Goal: Information Seeking & Learning: Check status

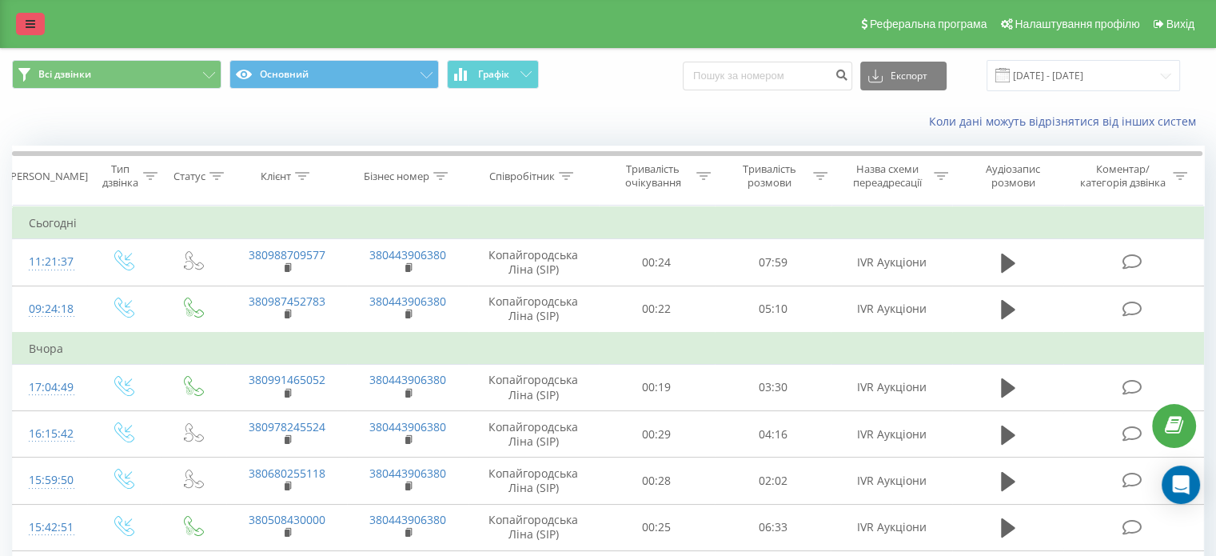
click at [25, 22] on link at bounding box center [30, 24] width 29 height 22
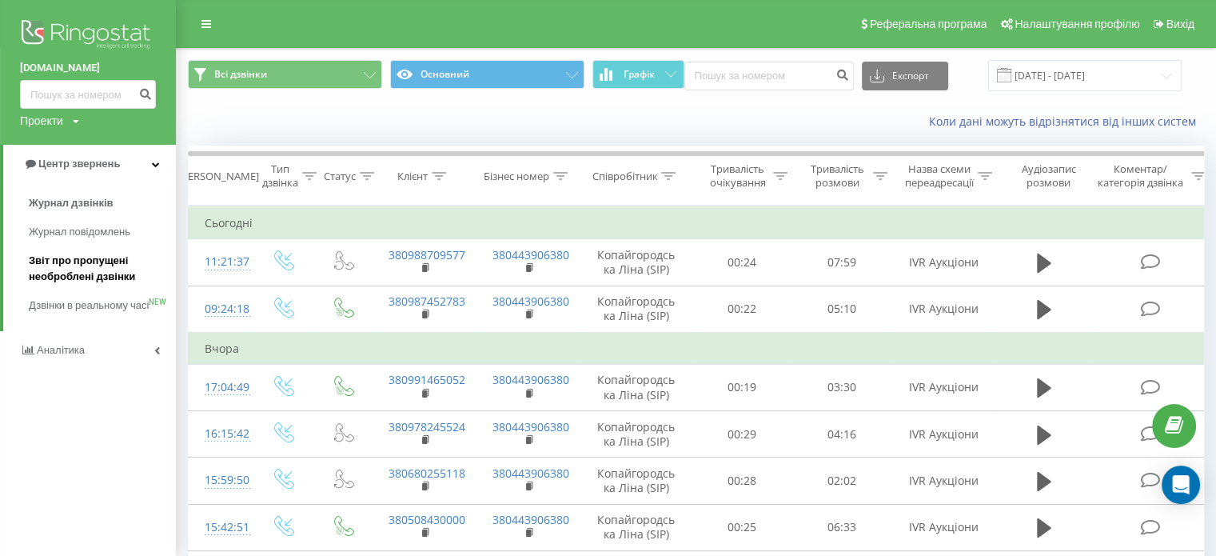
click at [98, 279] on span "Звіт про пропущені необроблені дзвінки" at bounding box center [98, 269] width 139 height 32
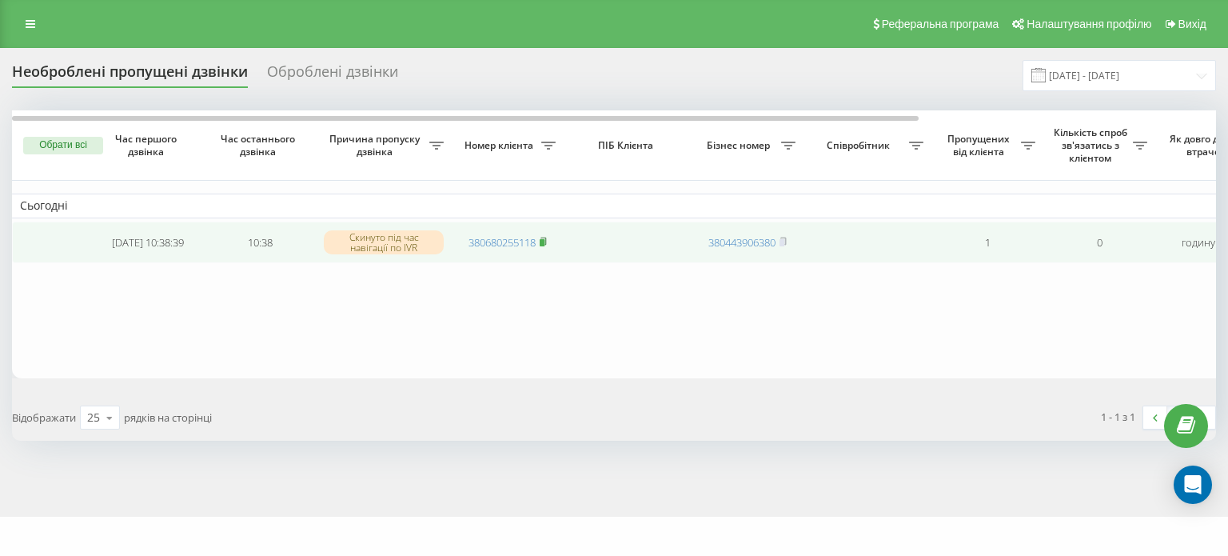
click at [544, 241] on rect at bounding box center [542, 242] width 5 height 7
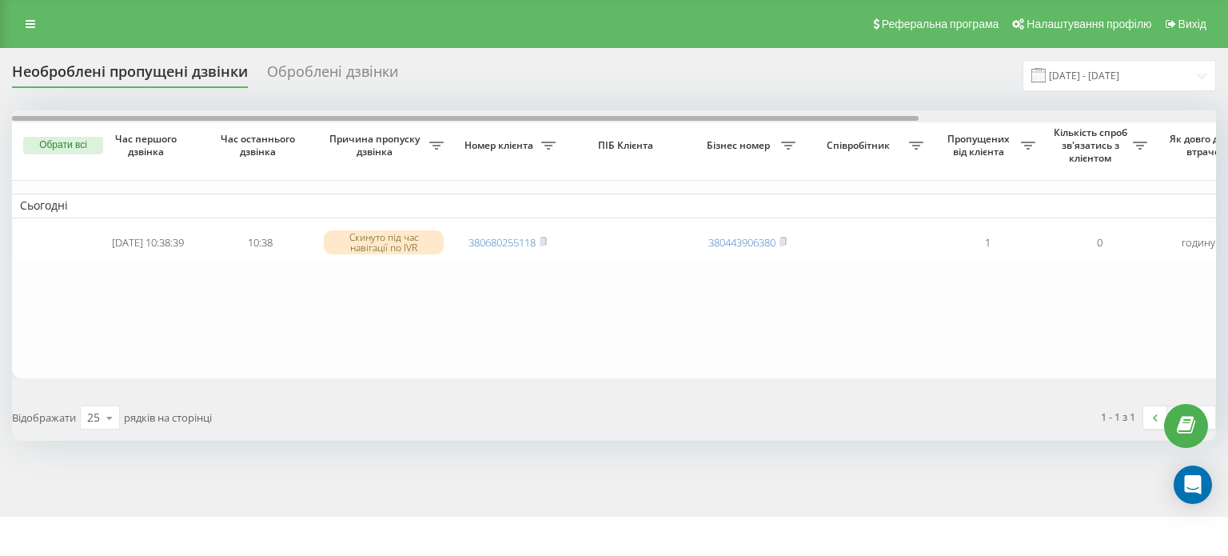
drag, startPoint x: 179, startPoint y: 120, endPoint x: 0, endPoint y: 115, distance: 179.2
click at [0, 115] on div "Необроблені пропущені дзвінки Оброблені дзвінки 22.07.2025 - 22.08.2025 Обрати …" at bounding box center [614, 282] width 1228 height 469
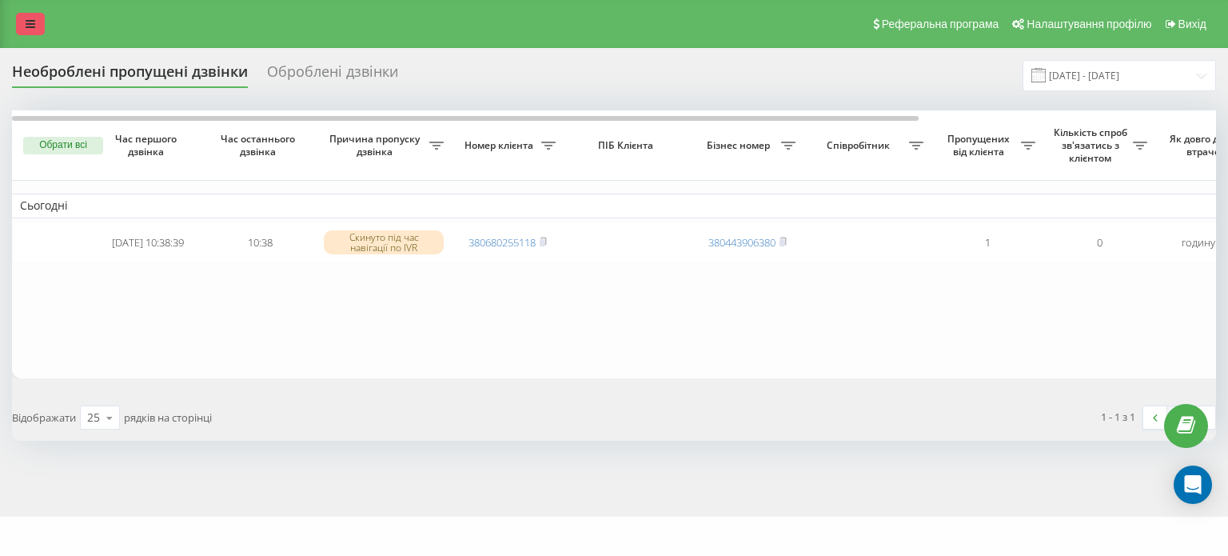
click at [32, 25] on icon at bounding box center [31, 23] width 10 height 11
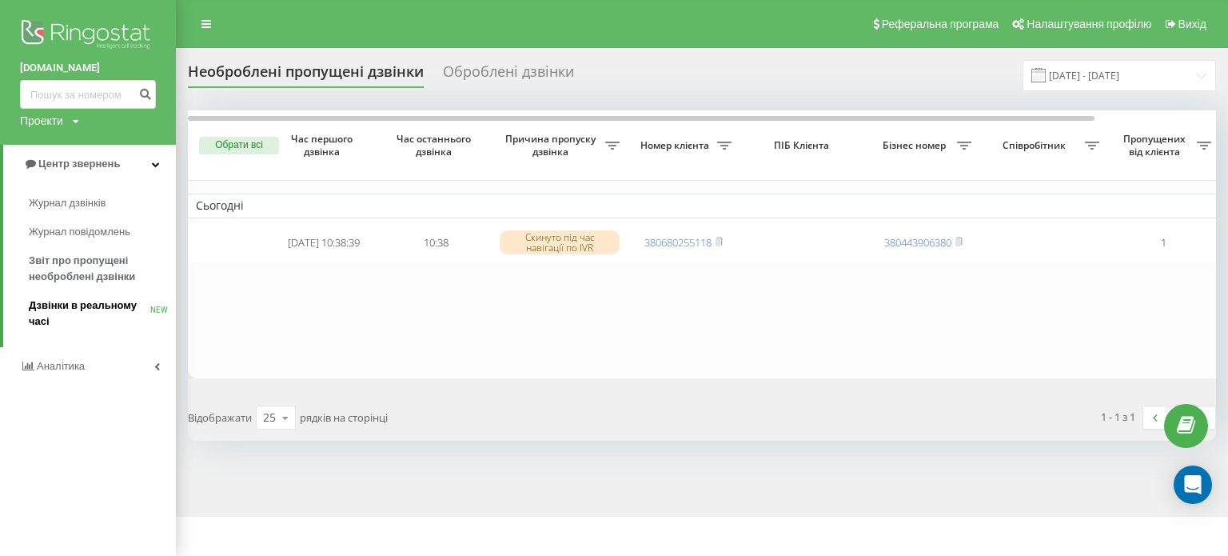
click at [54, 305] on span "Дзвінки в реальному часі" at bounding box center [90, 313] width 122 height 32
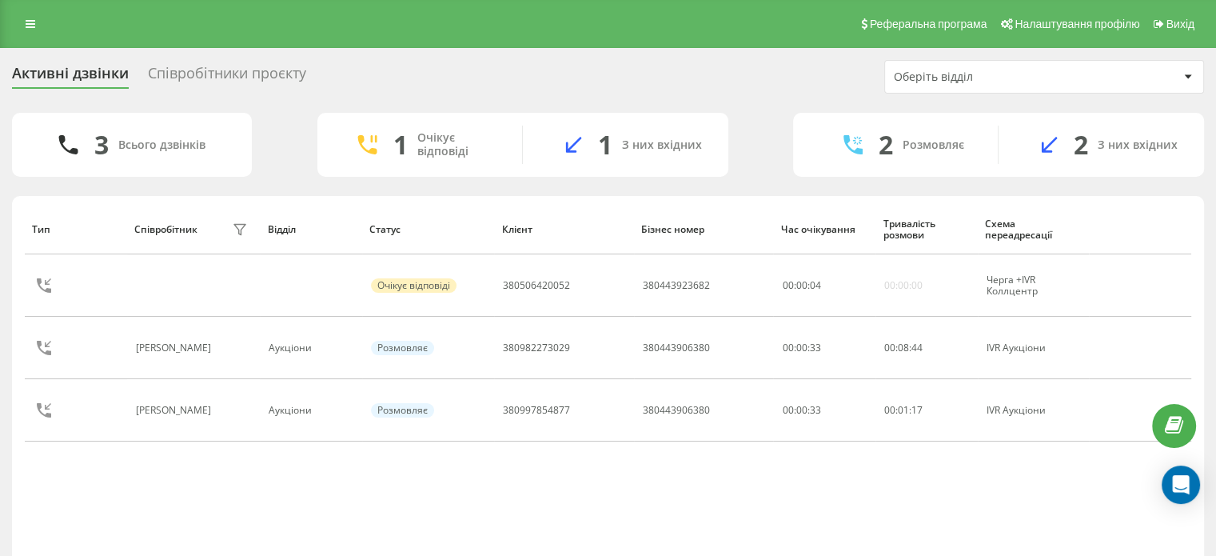
click at [190, 66] on div "Співробітники проєкту" at bounding box center [227, 77] width 158 height 25
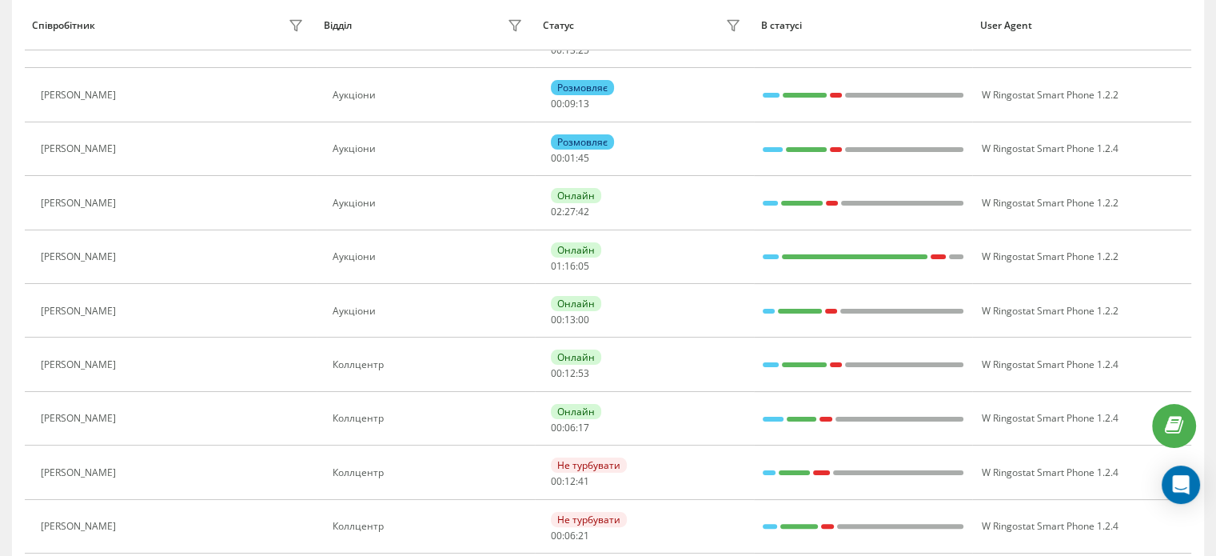
scroll to position [80, 0]
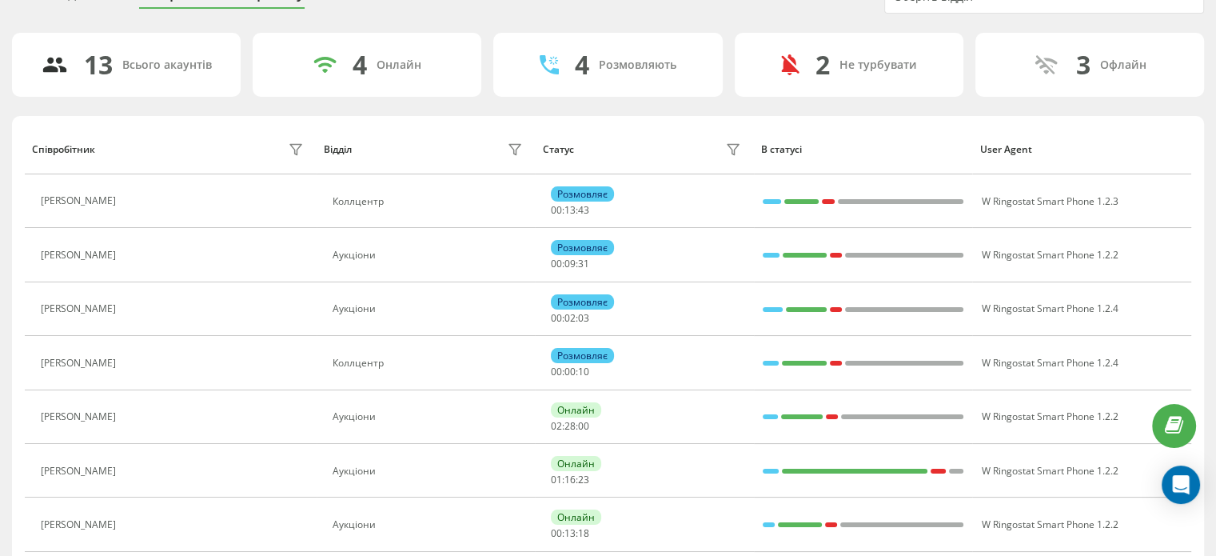
click at [0, 208] on div "Активні дзвінки Співробітники проєкту Оберіть відділ 13 Всього акаунтів 4 Онлай…" at bounding box center [608, 451] width 1216 height 967
